Goal: Task Accomplishment & Management: Manage account settings

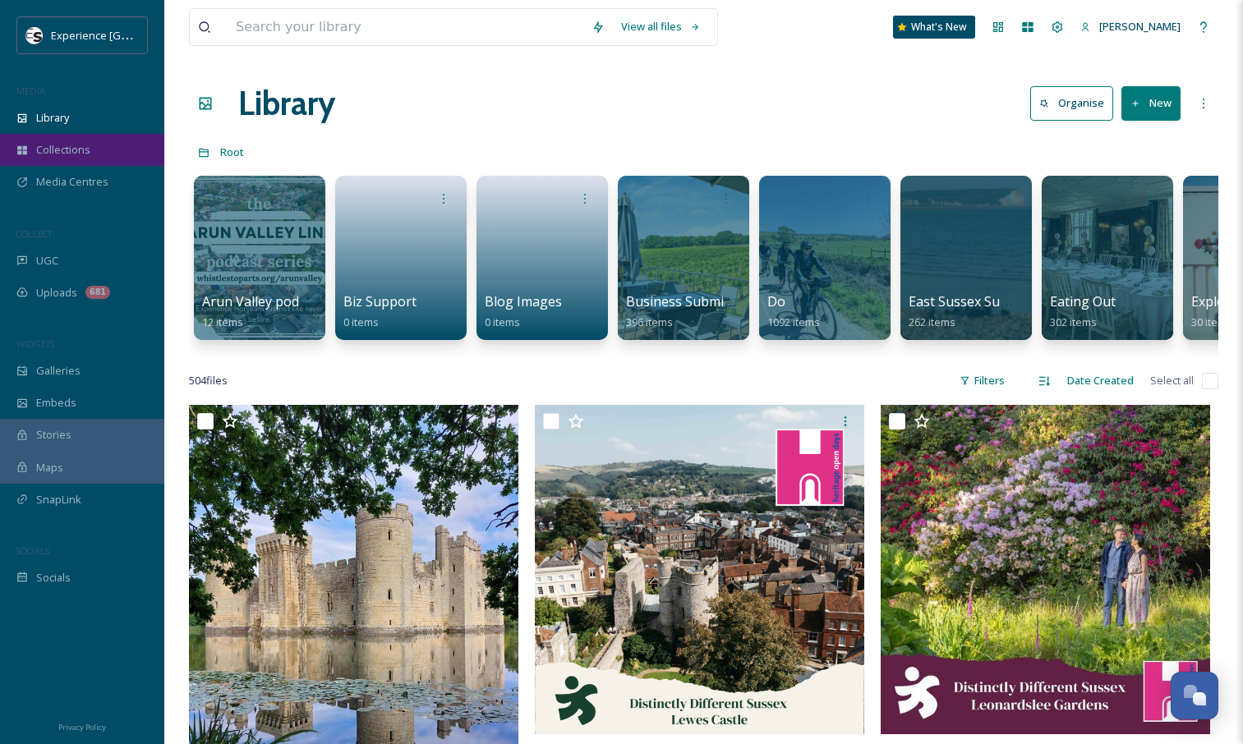
click at [97, 147] on div "Collections" at bounding box center [82, 150] width 164 height 32
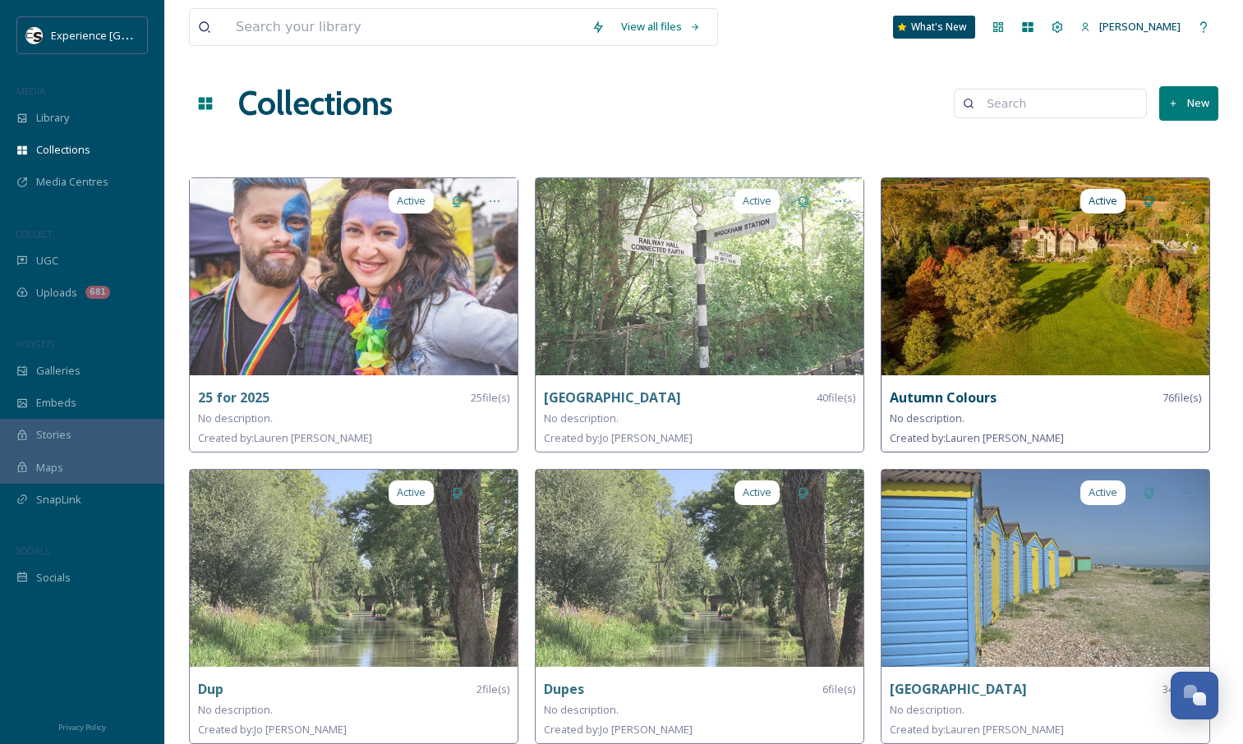
click at [1010, 412] on div "No description." at bounding box center [1045, 418] width 311 height 20
click at [908, 391] on strong "Autumn Colours" at bounding box center [943, 398] width 107 height 18
click at [1005, 316] on img at bounding box center [1045, 276] width 328 height 197
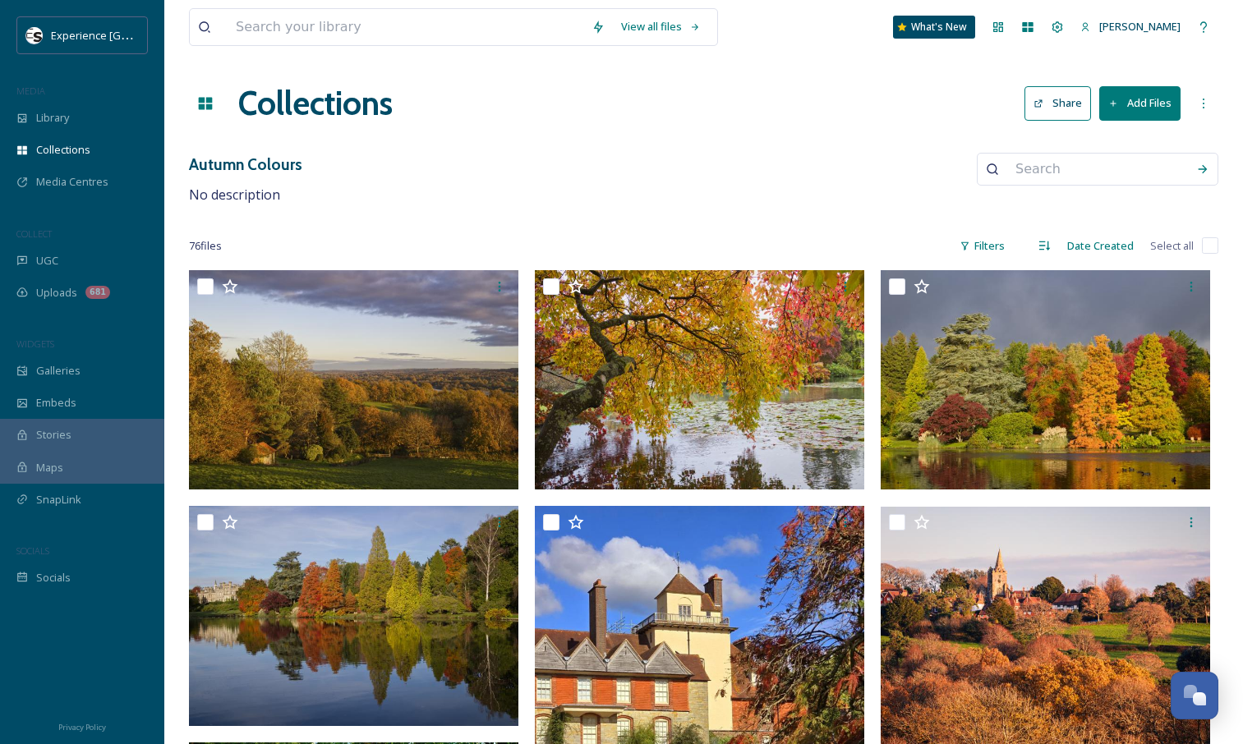
click at [1139, 104] on button "Add Files" at bounding box center [1139, 103] width 81 height 34
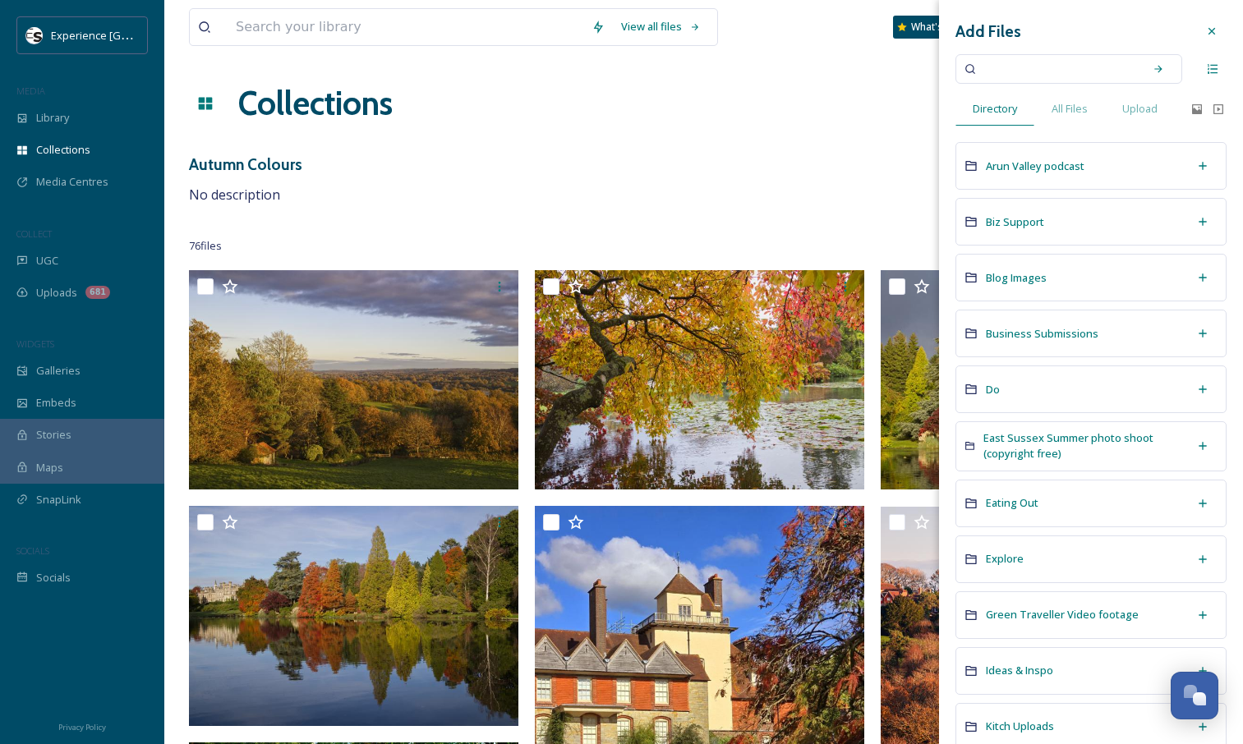
click at [1208, 30] on icon at bounding box center [1211, 31] width 7 height 7
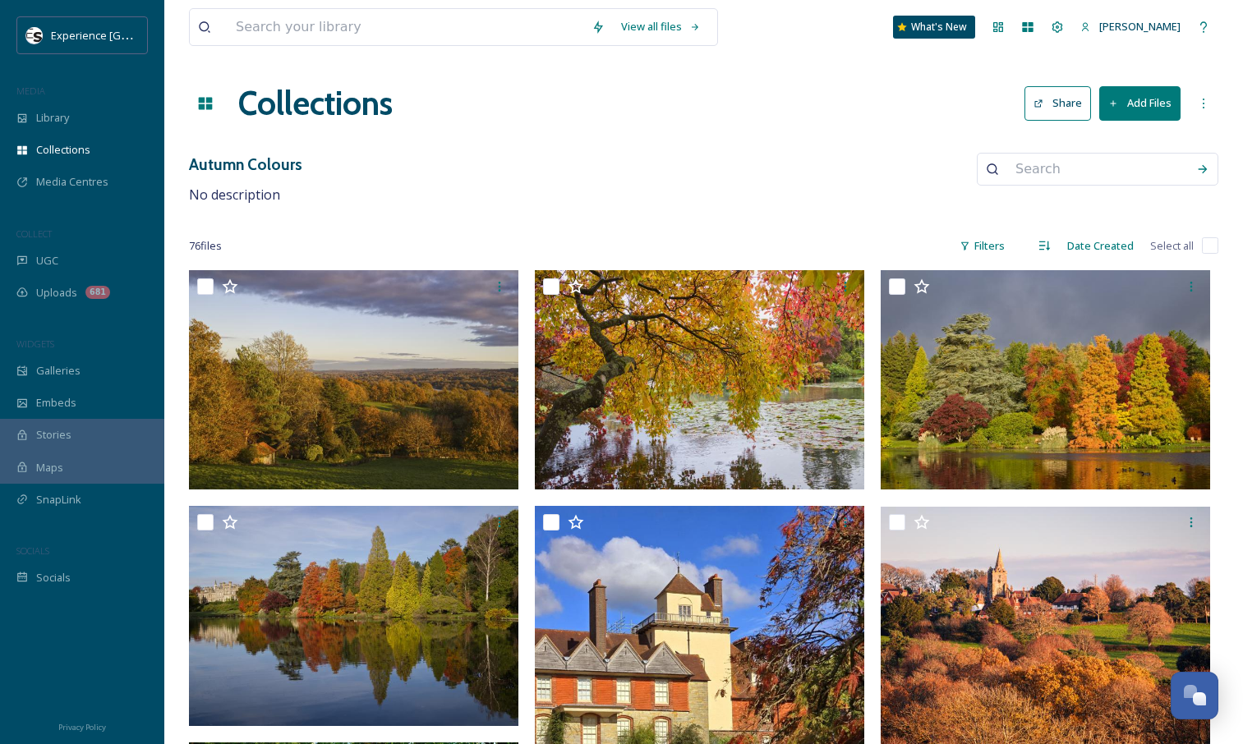
click at [1041, 107] on icon at bounding box center [1039, 103] width 8 height 8
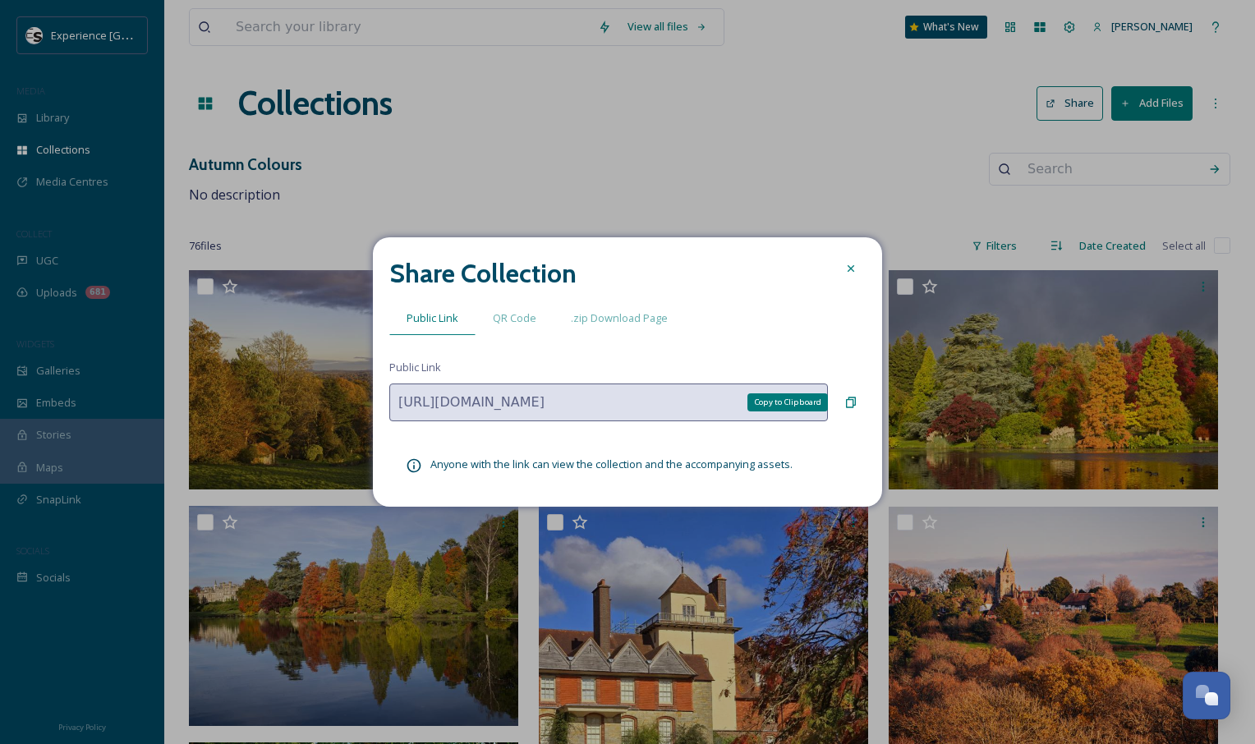
click at [845, 401] on icon at bounding box center [850, 402] width 13 height 13
click at [849, 269] on icon at bounding box center [850, 268] width 13 height 13
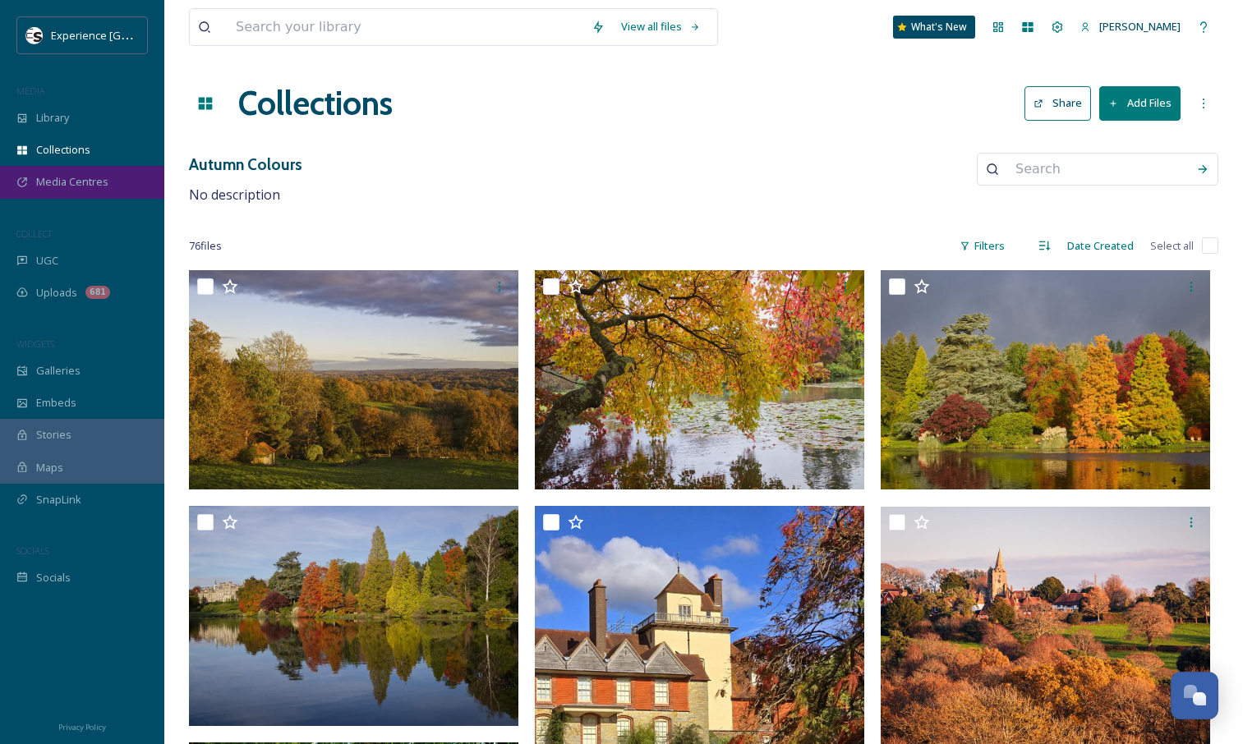
click at [109, 183] on div "Media Centres" at bounding box center [82, 182] width 164 height 32
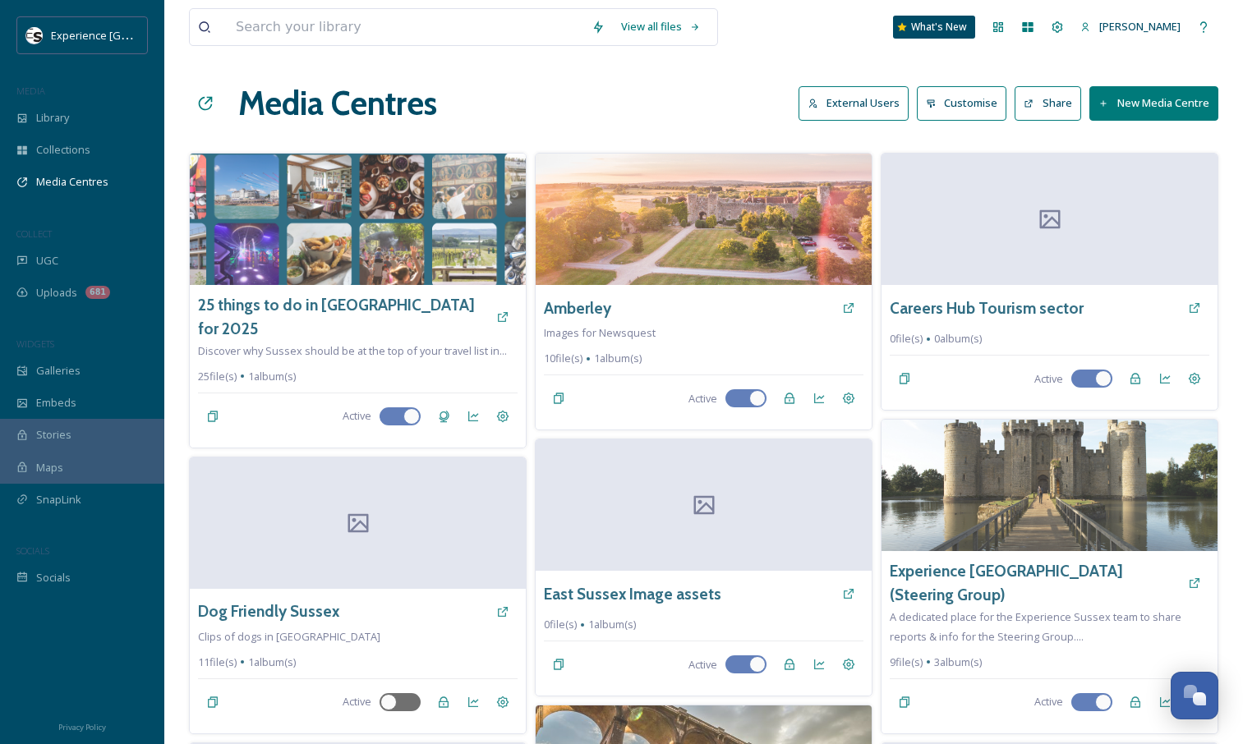
click at [853, 110] on button "External Users" at bounding box center [853, 103] width 110 height 34
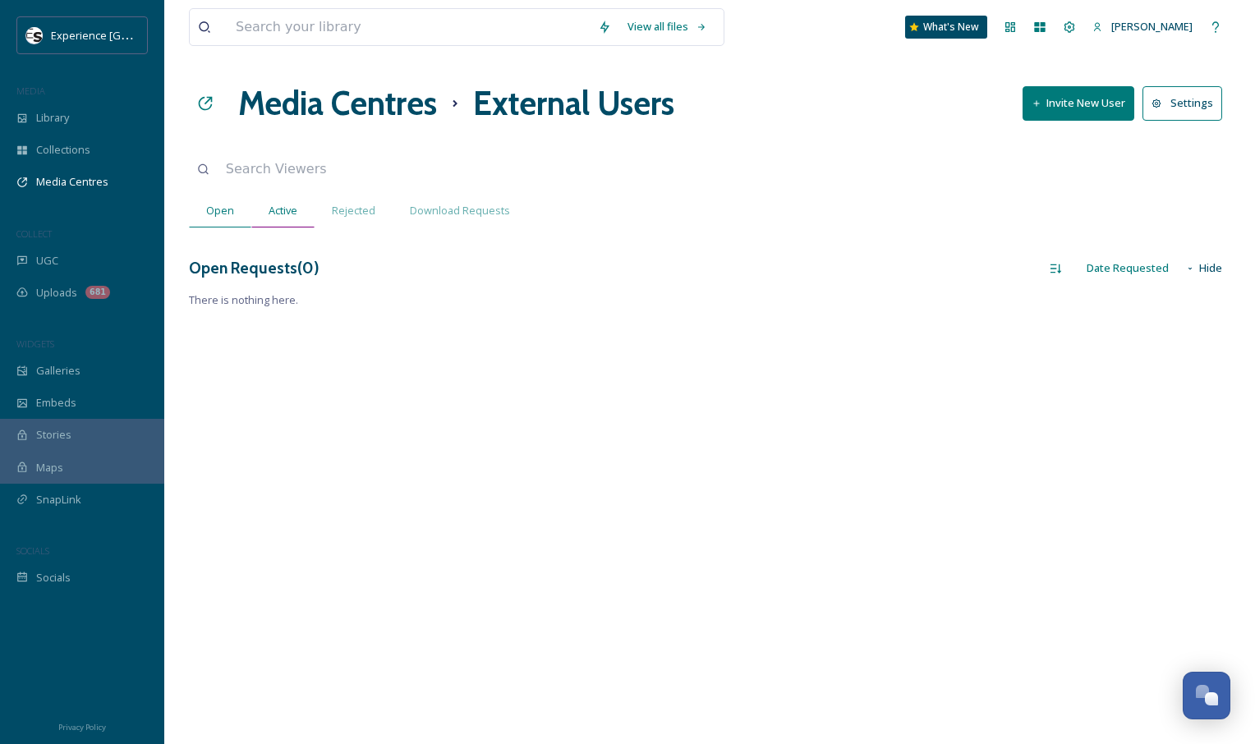
click at [300, 204] on div "Active" at bounding box center [282, 211] width 63 height 34
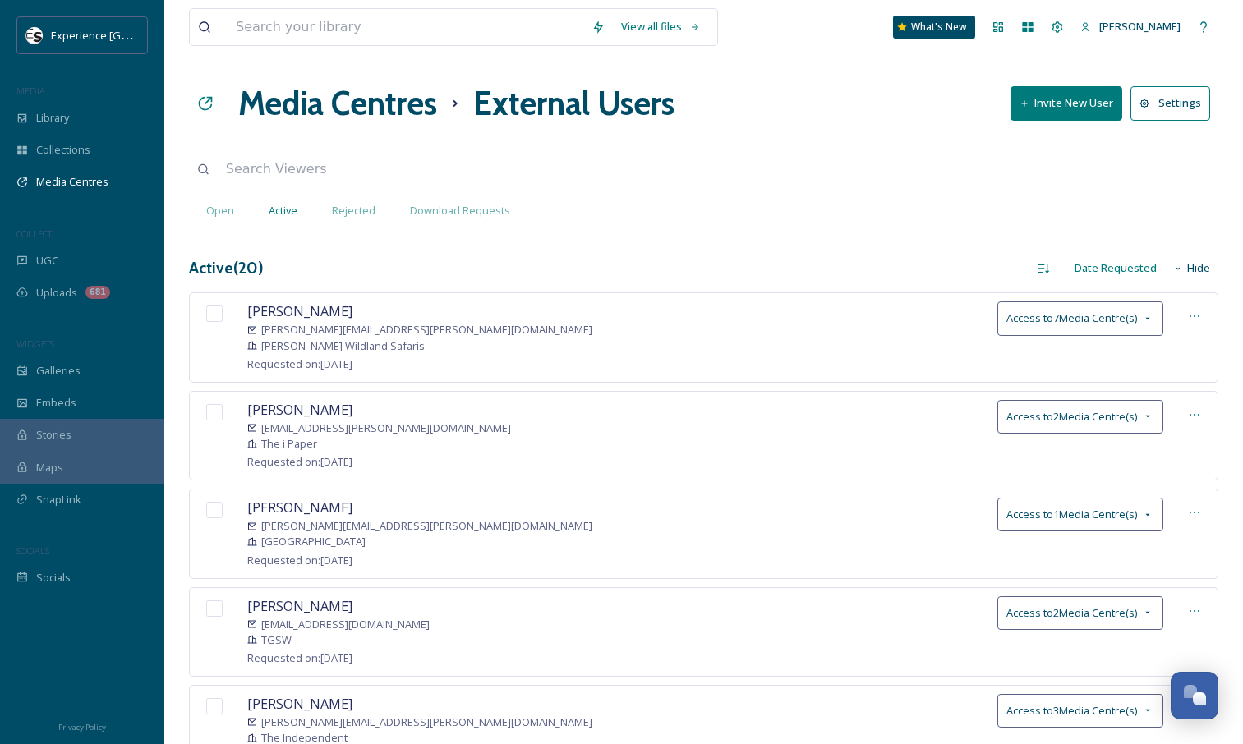
click at [1197, 310] on icon at bounding box center [1194, 316] width 13 height 13
click at [1152, 317] on icon at bounding box center [1147, 318] width 13 height 13
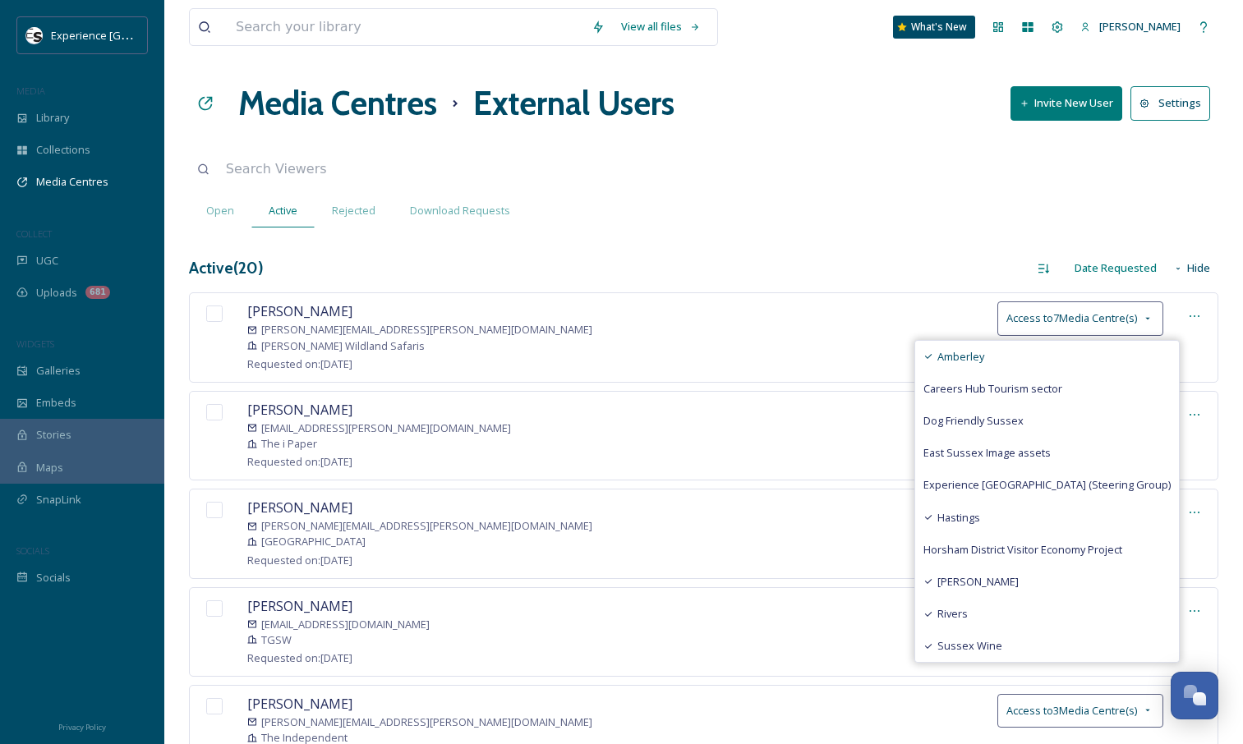
click at [984, 355] on span "Amberley" at bounding box center [960, 357] width 47 height 16
click at [933, 514] on icon at bounding box center [928, 518] width 10 height 10
click at [933, 618] on icon at bounding box center [928, 615] width 10 height 10
click at [974, 651] on div "Sussex Wine" at bounding box center [1047, 646] width 264 height 32
click at [828, 308] on div "[PERSON_NAME] [PERSON_NAME][EMAIL_ADDRESS][PERSON_NAME][DOMAIN_NAME] [PERSON_NA…" at bounding box center [703, 337] width 1029 height 90
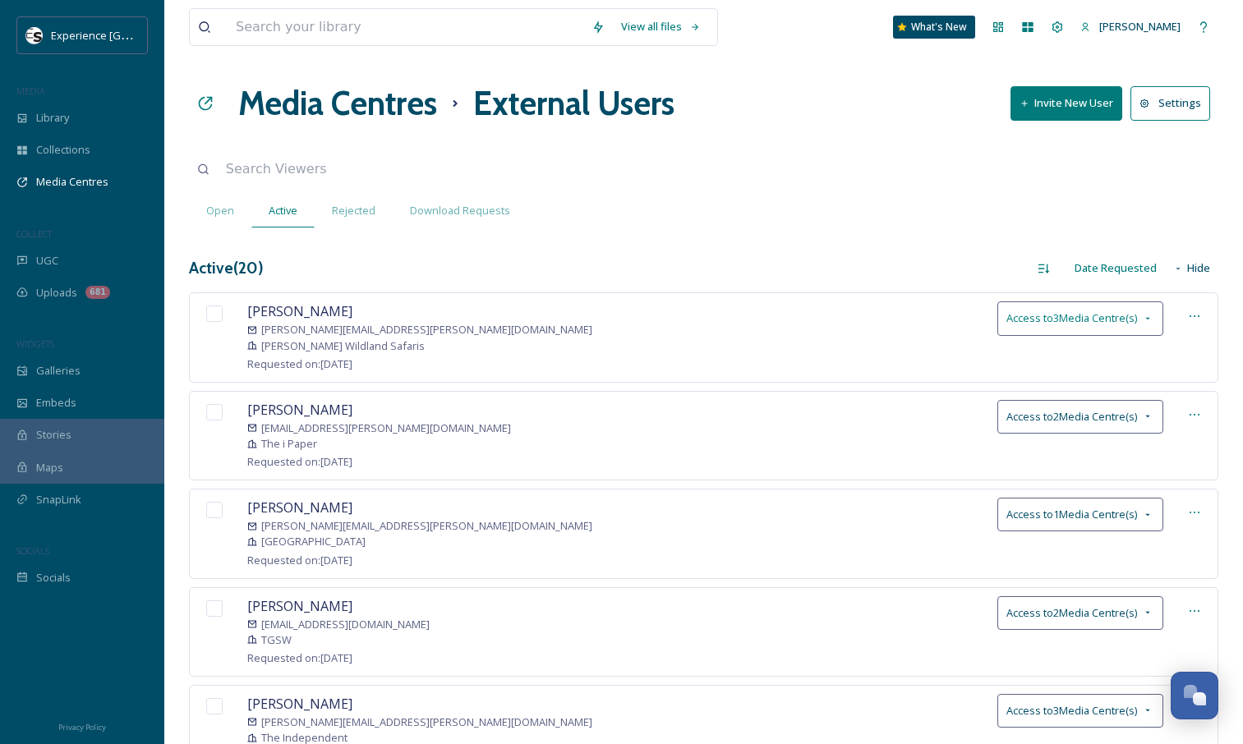
click at [1143, 315] on icon at bounding box center [1147, 318] width 13 height 13
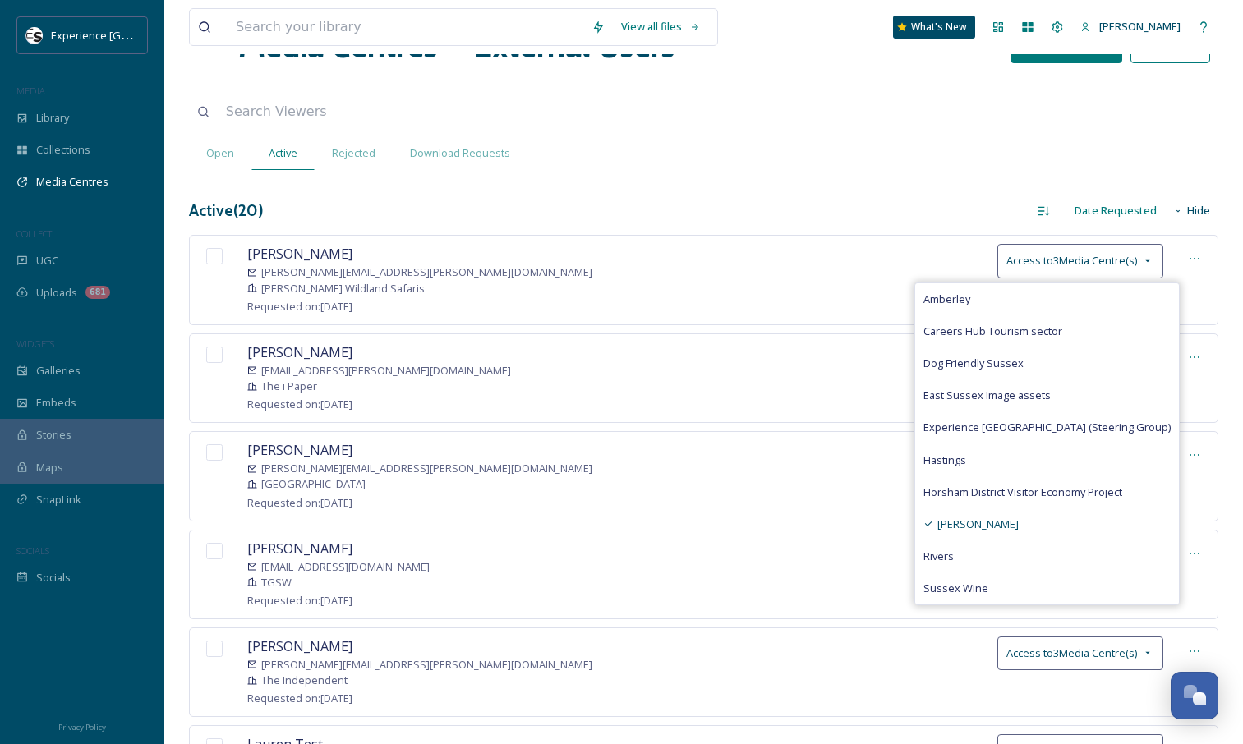
scroll to position [57, 0]
click at [866, 261] on div "[PERSON_NAME] [PERSON_NAME][EMAIL_ADDRESS][PERSON_NAME][DOMAIN_NAME] [PERSON_NA…" at bounding box center [703, 281] width 1029 height 90
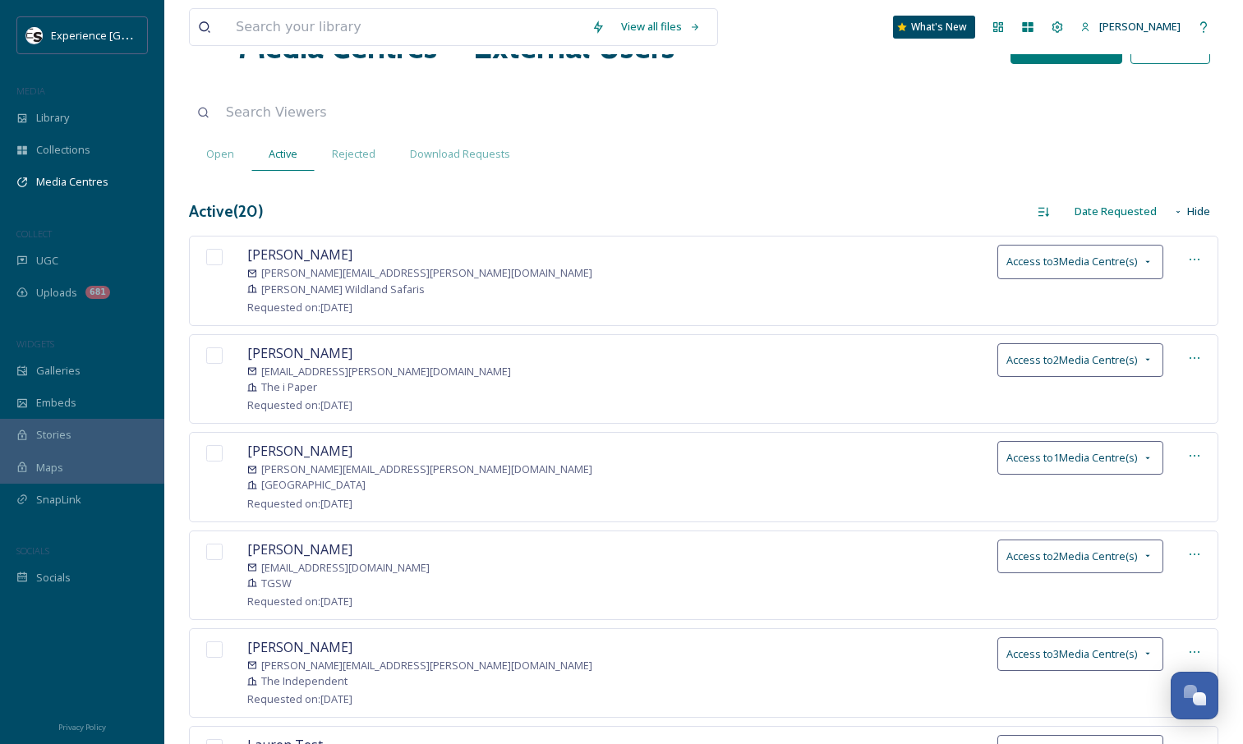
scroll to position [0, 0]
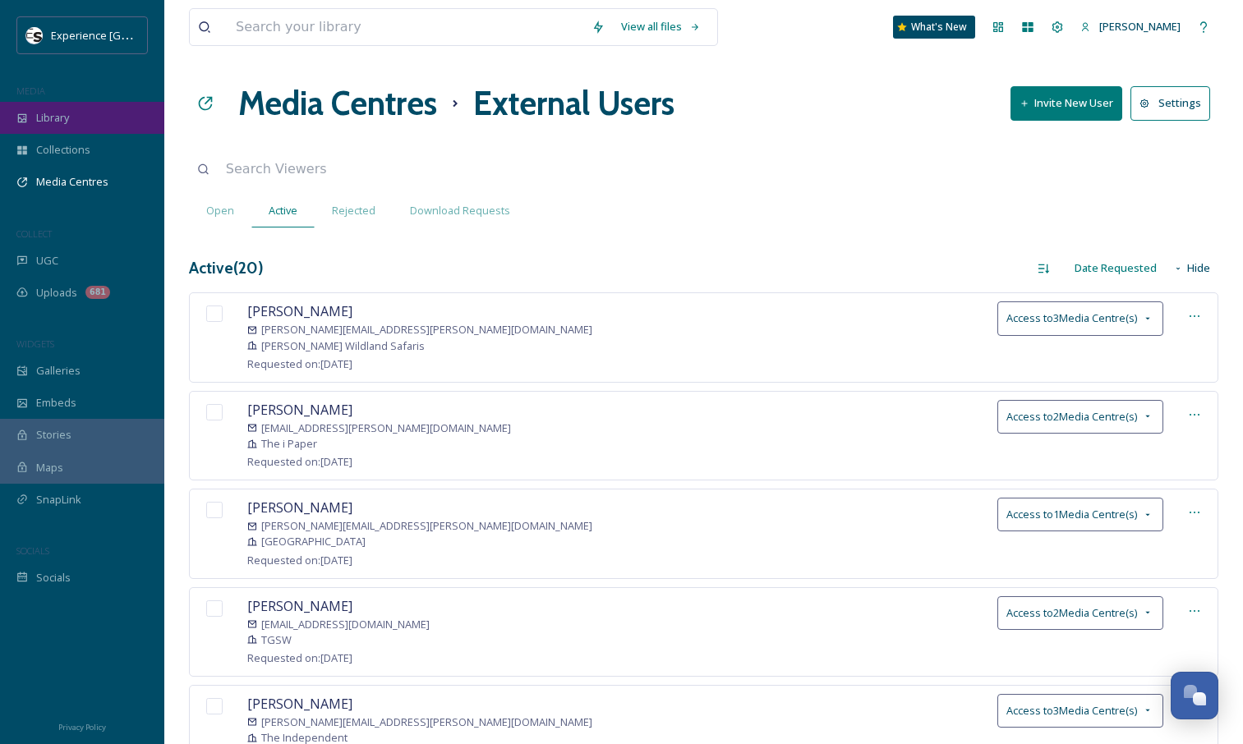
click at [103, 113] on div "Library" at bounding box center [82, 118] width 164 height 32
